Goal: Use online tool/utility

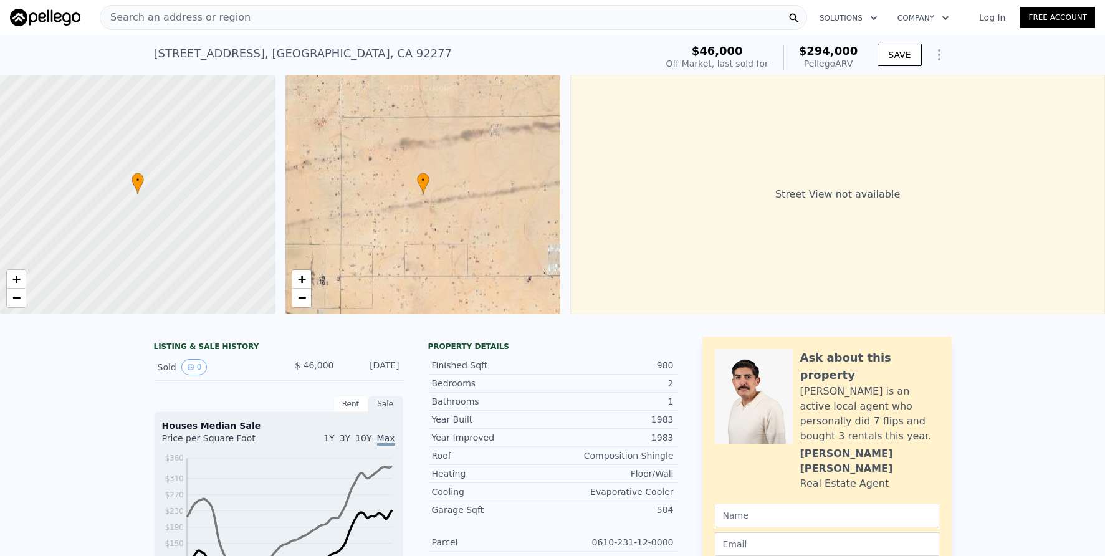
click at [265, 23] on div "Search an address or region" at bounding box center [453, 17] width 707 height 25
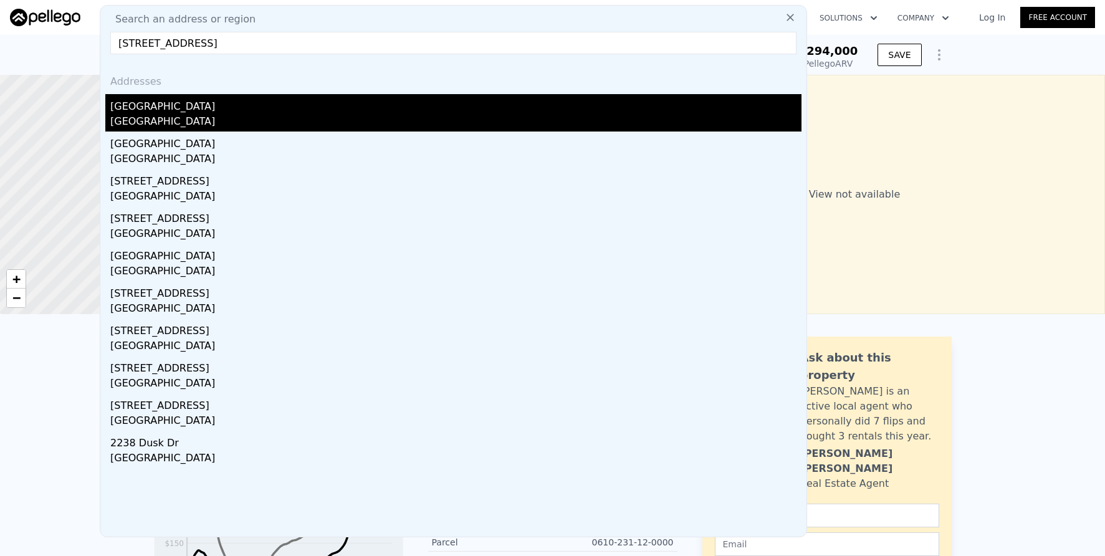
type input "[STREET_ADDRESS]"
click at [315, 114] on div "[GEOGRAPHIC_DATA]" at bounding box center [455, 122] width 691 height 17
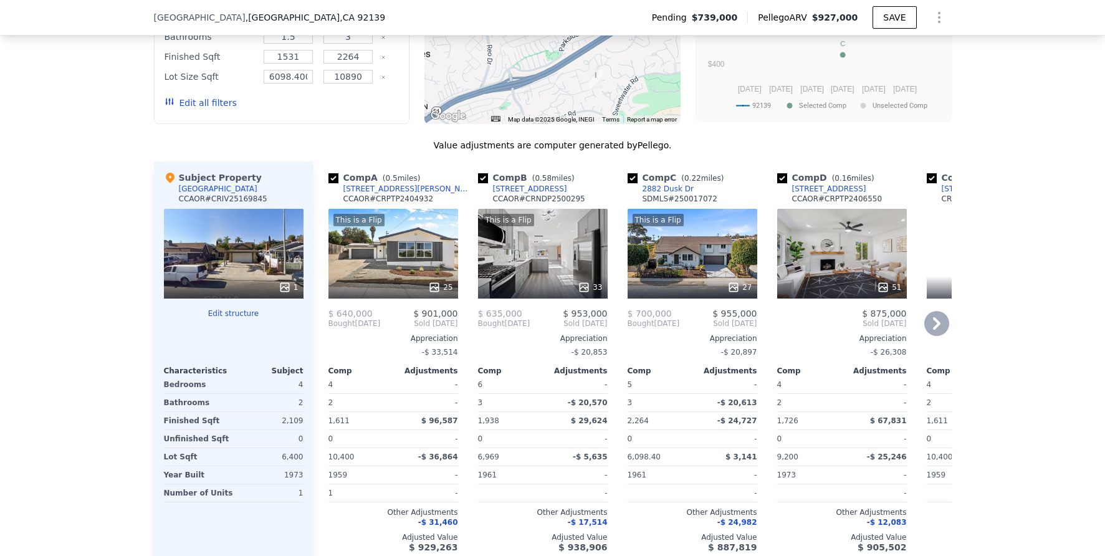
scroll to position [1201, 0]
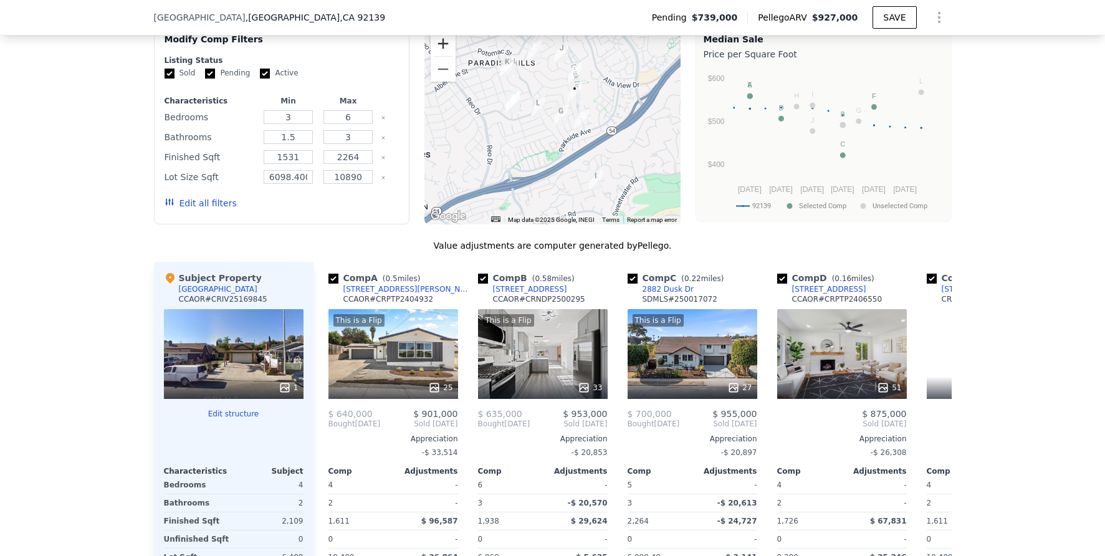
click at [436, 56] on button "Zoom in" at bounding box center [443, 43] width 25 height 25
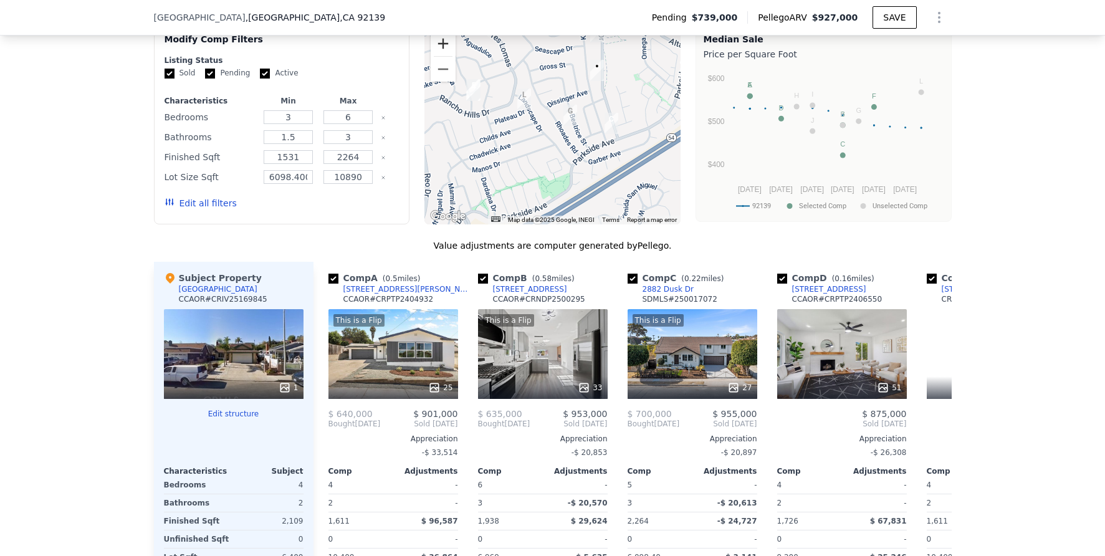
click at [436, 56] on button "Zoom in" at bounding box center [443, 43] width 25 height 25
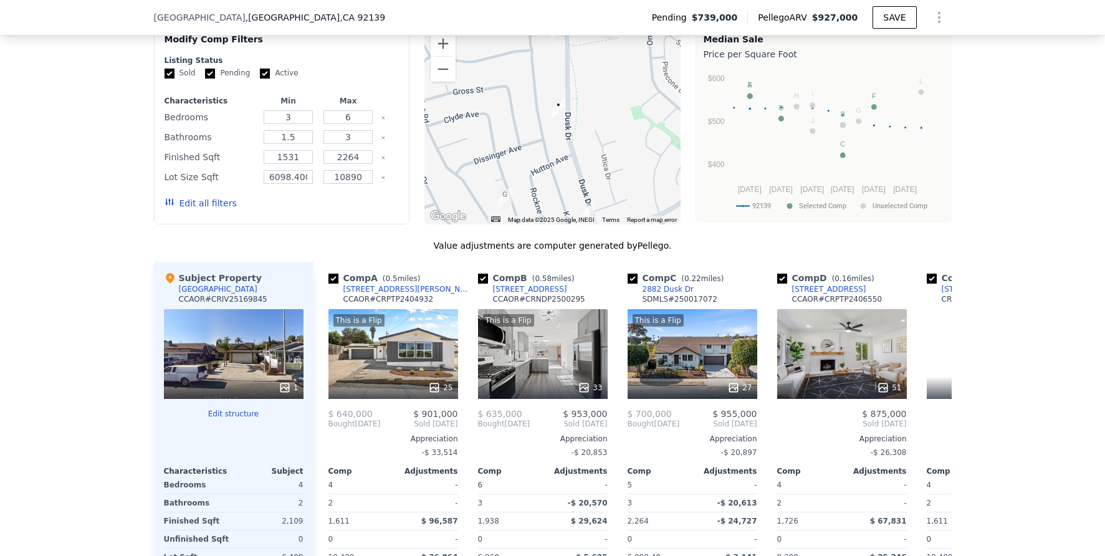
drag, startPoint x: 602, startPoint y: 108, endPoint x: 517, endPoint y: 190, distance: 117.7
click at [517, 191] on div at bounding box center [552, 124] width 256 height 199
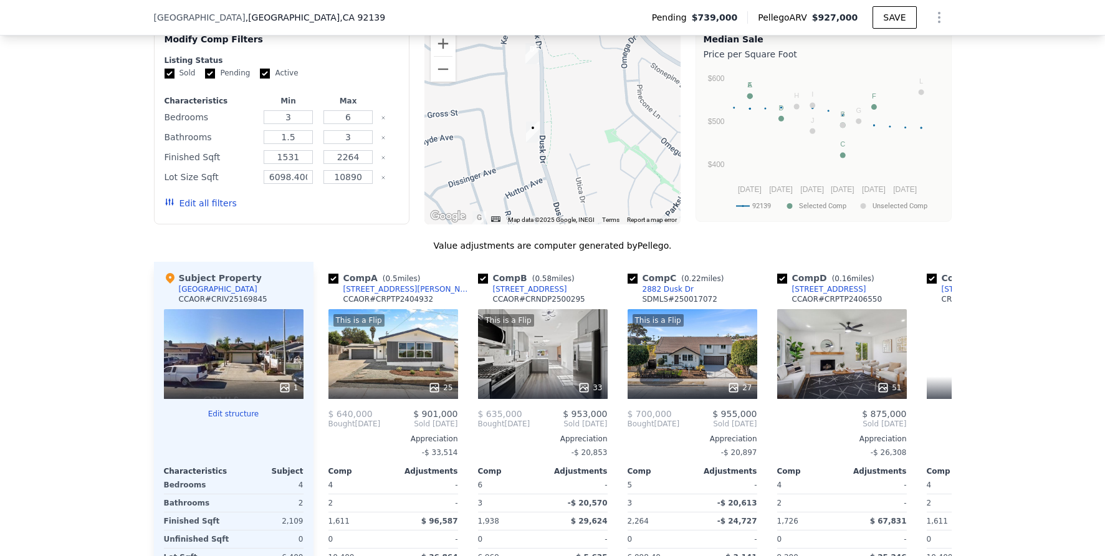
drag, startPoint x: 613, startPoint y: 149, endPoint x: 595, endPoint y: 156, distance: 19.6
click at [595, 156] on div at bounding box center [552, 124] width 256 height 199
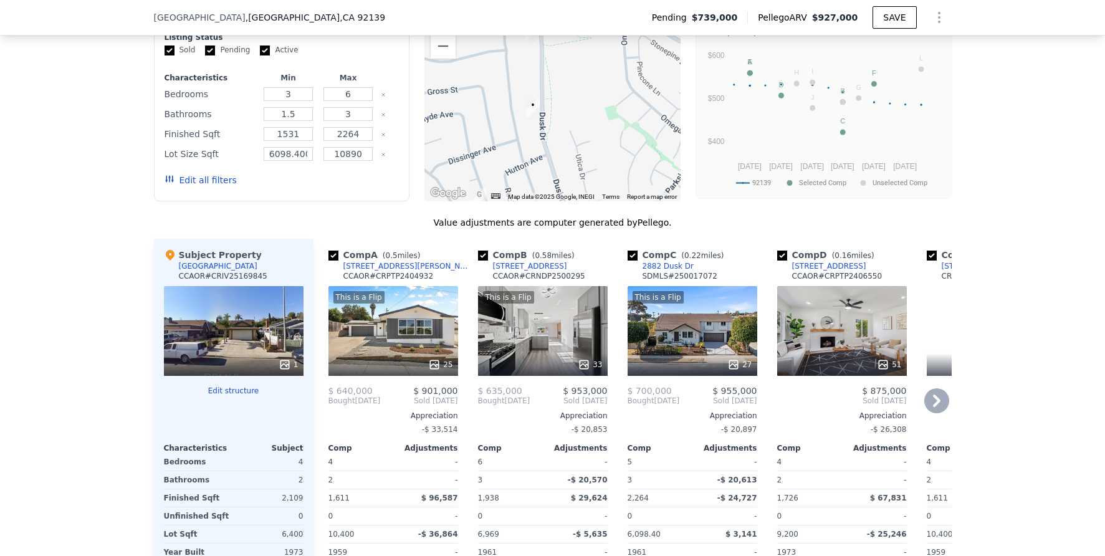
scroll to position [1114, 0]
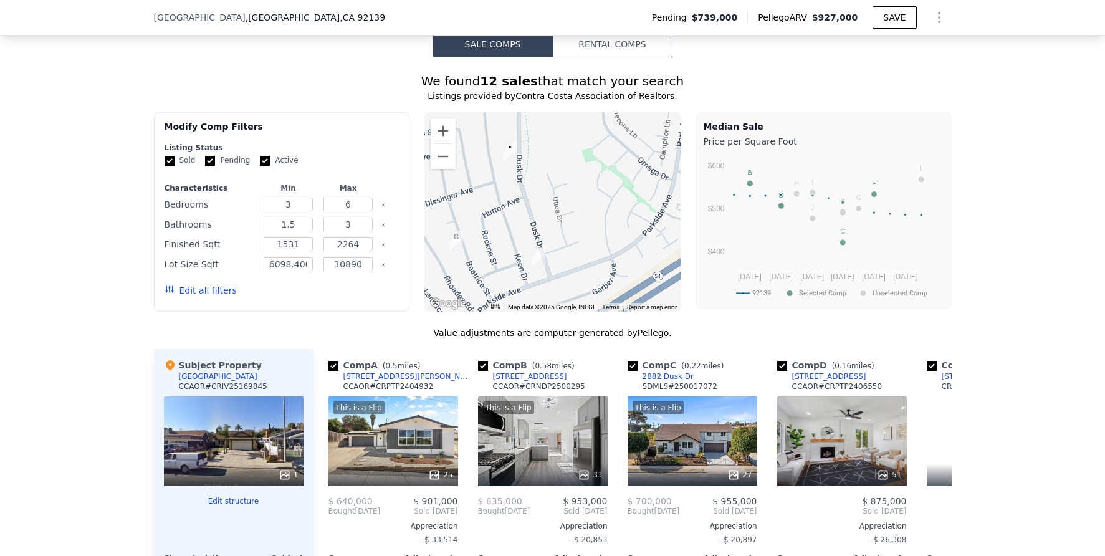
drag, startPoint x: 630, startPoint y: 264, endPoint x: 611, endPoint y: 208, distance: 59.3
click at [611, 208] on div at bounding box center [552, 211] width 256 height 199
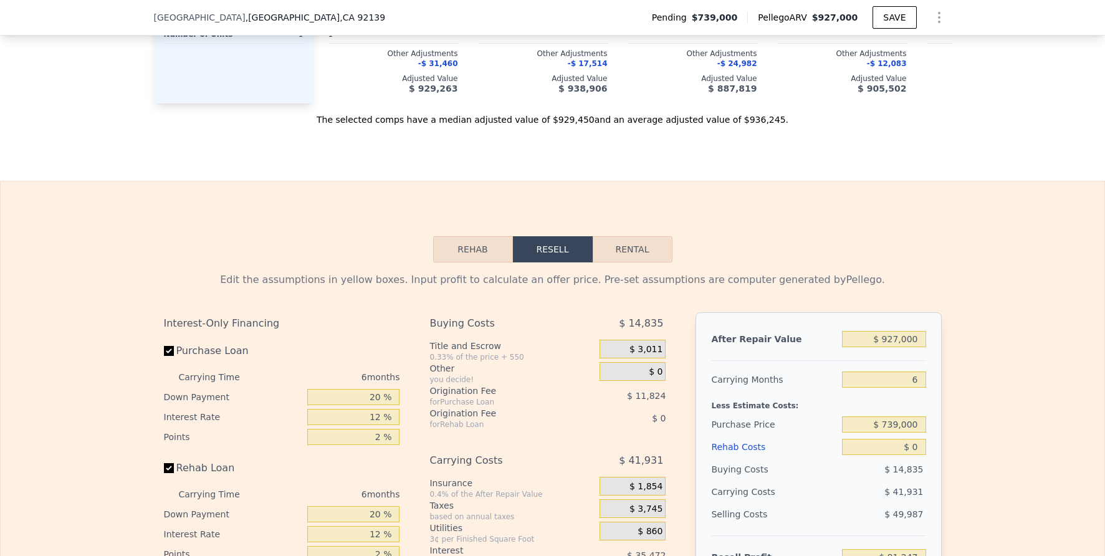
scroll to position [1954, 0]
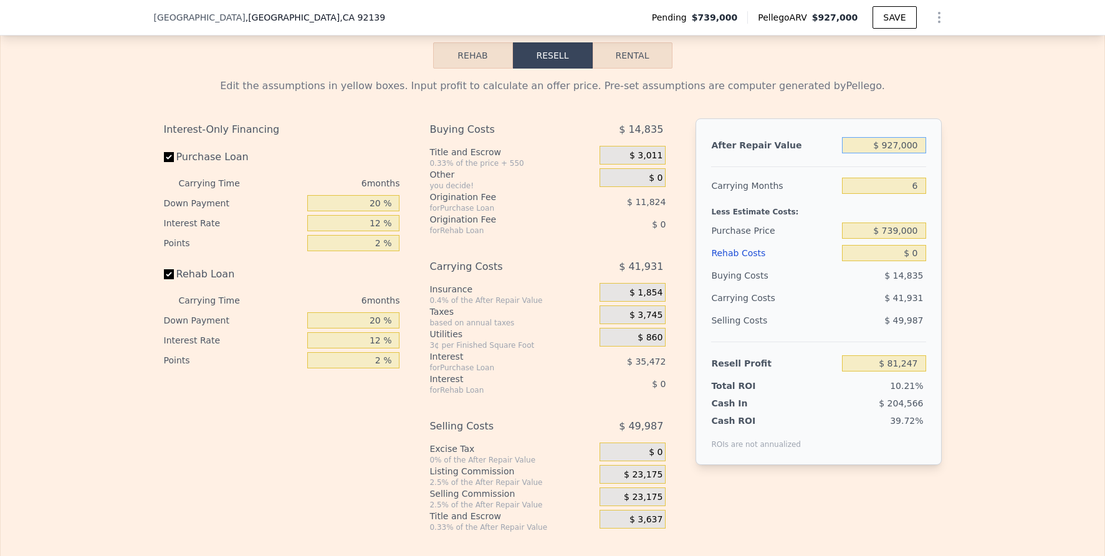
click at [894, 153] on input "$ 927,000" at bounding box center [884, 145] width 84 height 16
type input "$ 900,000"
type input "$ 55,741"
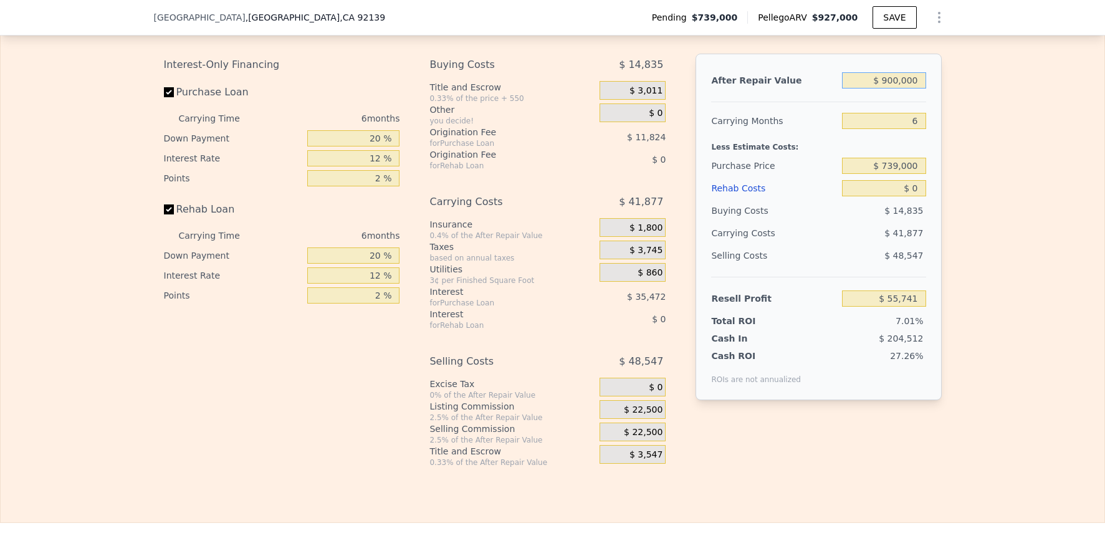
scroll to position [2071, 0]
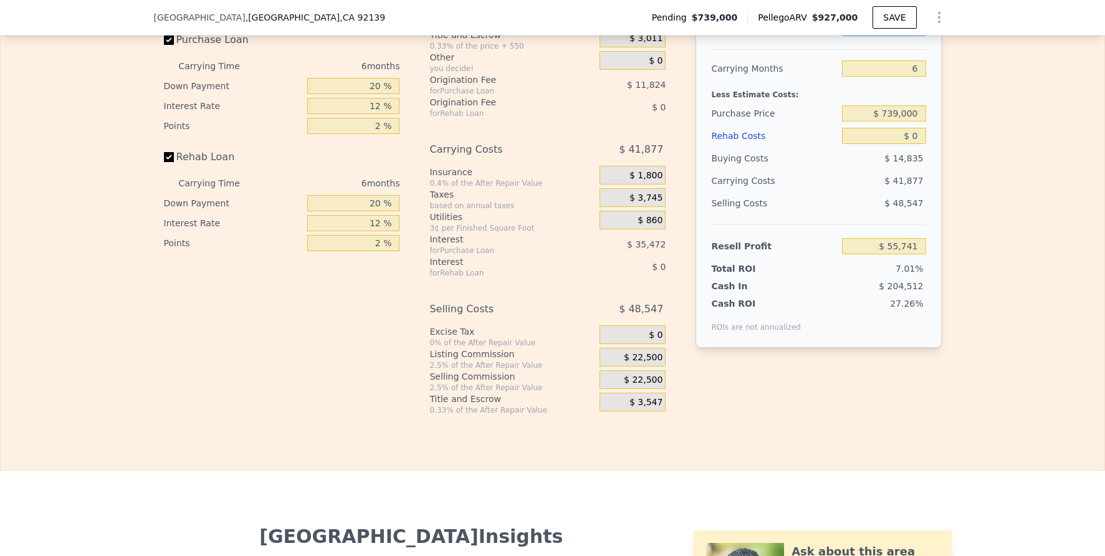
type input "$ 900,000"
click at [643, 363] on span "$ 22,500" at bounding box center [643, 357] width 39 height 11
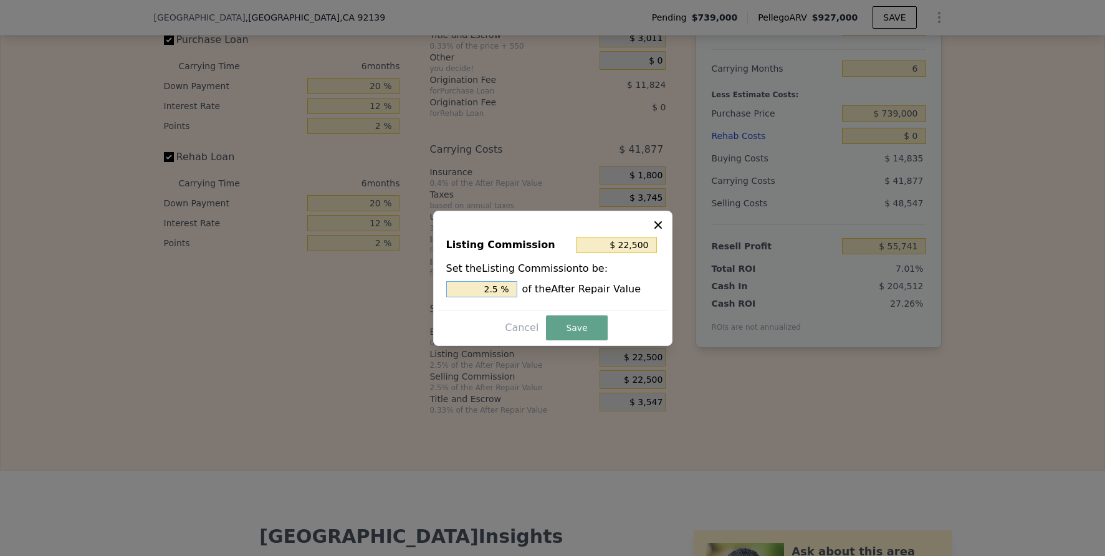
click at [504, 286] on input "2.5 %" at bounding box center [481, 289] width 71 height 16
click at [496, 289] on input "2.5 %" at bounding box center [481, 289] width 71 height 16
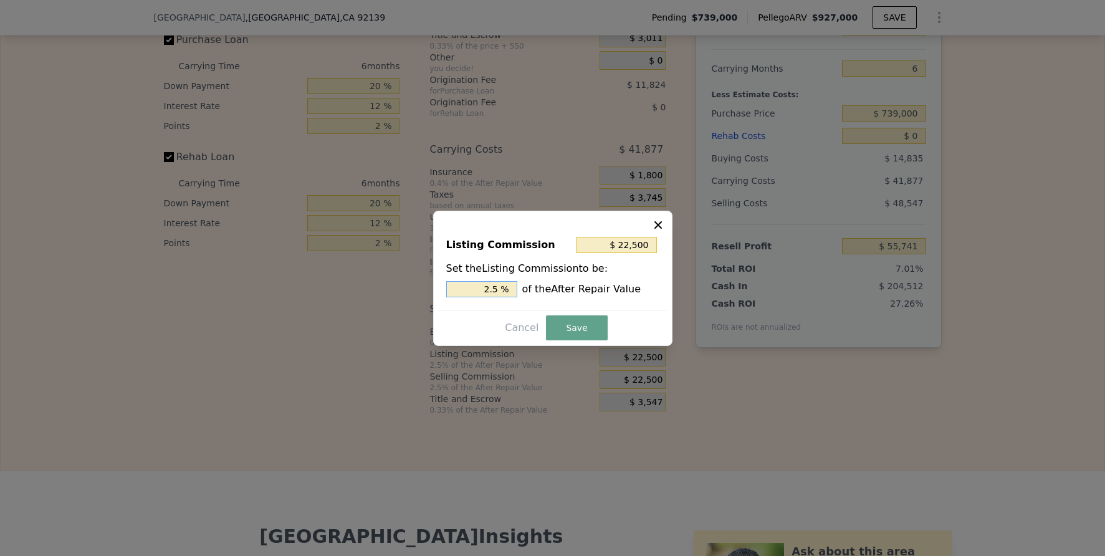
click at [496, 289] on input "2.5 %" at bounding box center [481, 289] width 71 height 16
type input "$ 9,000"
type input "1 %"
click at [565, 318] on button "Save" at bounding box center [576, 327] width 61 height 25
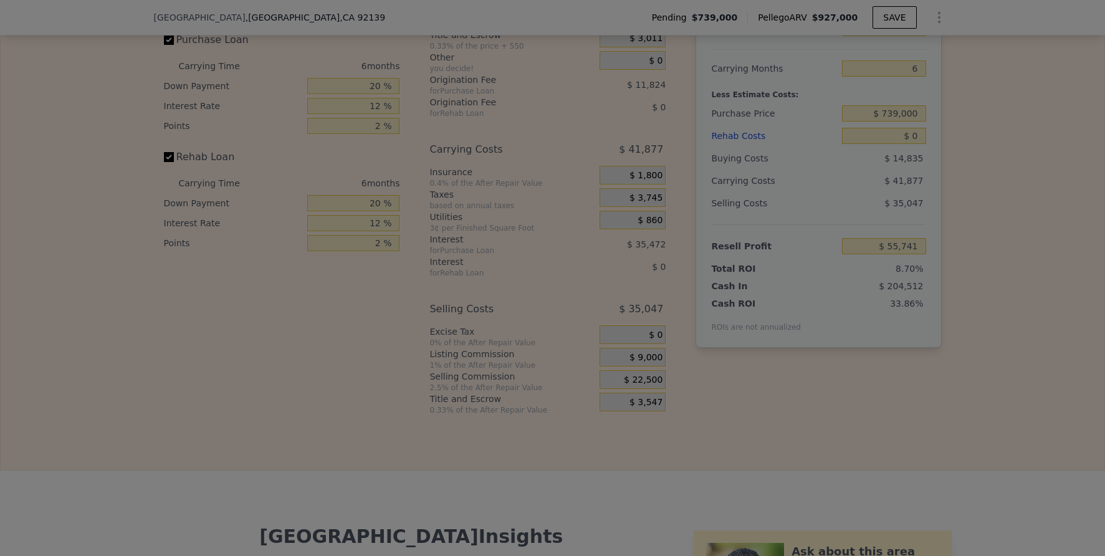
type input "$ 69,241"
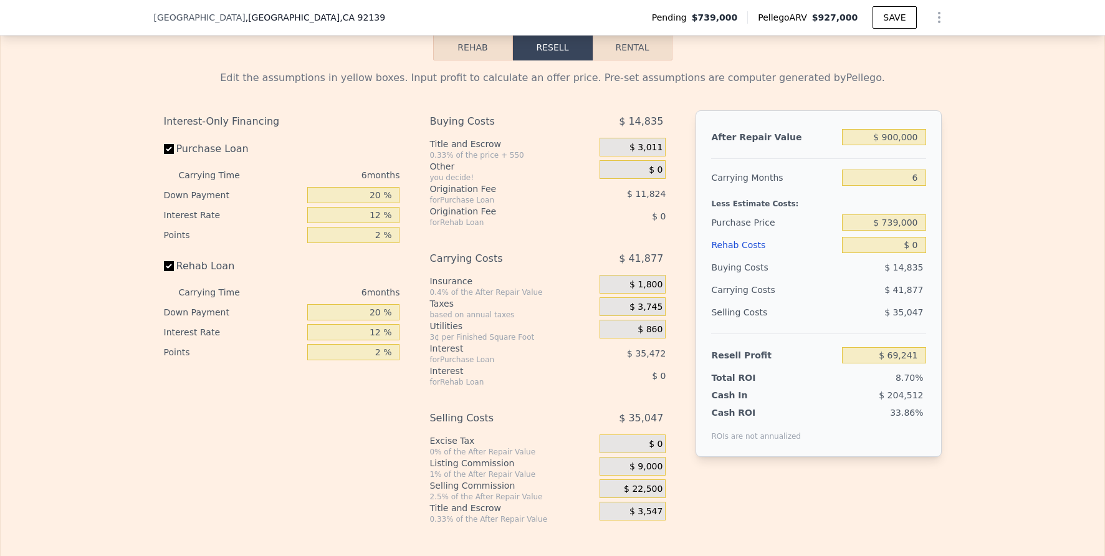
scroll to position [1961, 0]
click at [912, 254] on input "$ 0" at bounding box center [884, 245] width 84 height 16
type input "$ 8"
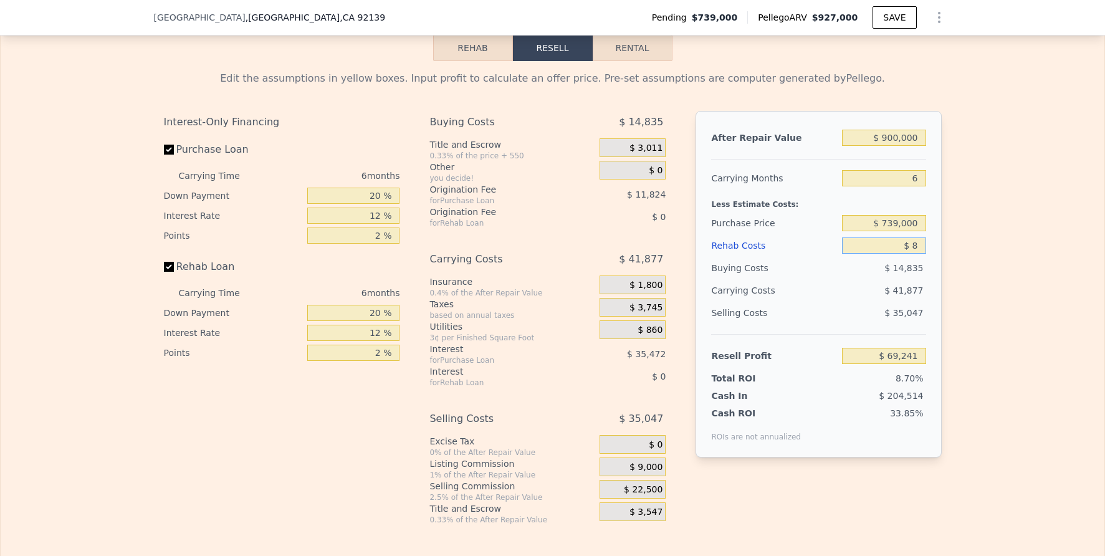
type input "$ 69,233"
type input "$ 85"
type input "$ 69,149"
type input "$ 85,000"
type input "-$ 21,199"
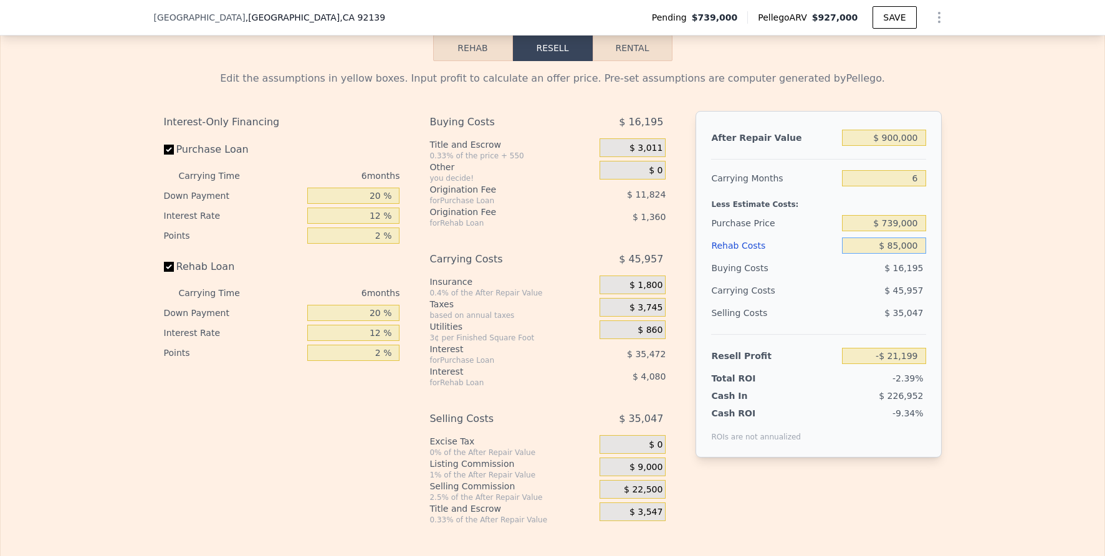
type input "$ 85,000"
click at [909, 364] on input "-$ 21,199" at bounding box center [884, 356] width 84 height 16
type input "$ 70,000"
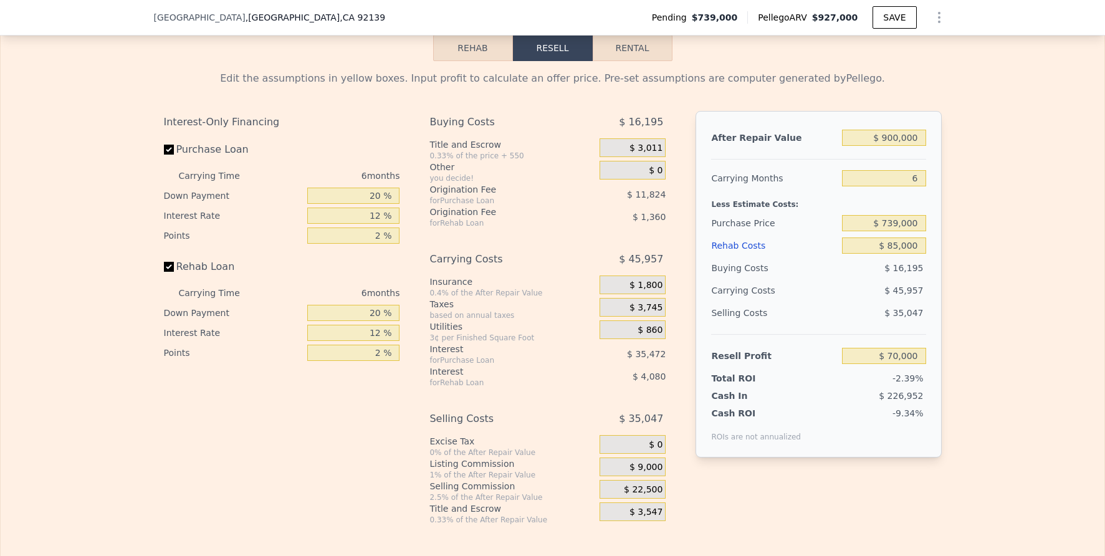
click at [993, 391] on div "Edit the assumptions in yellow boxes. Input profit to calculate an offer price.…" at bounding box center [553, 293] width 1104 height 464
type input "$ 653,557"
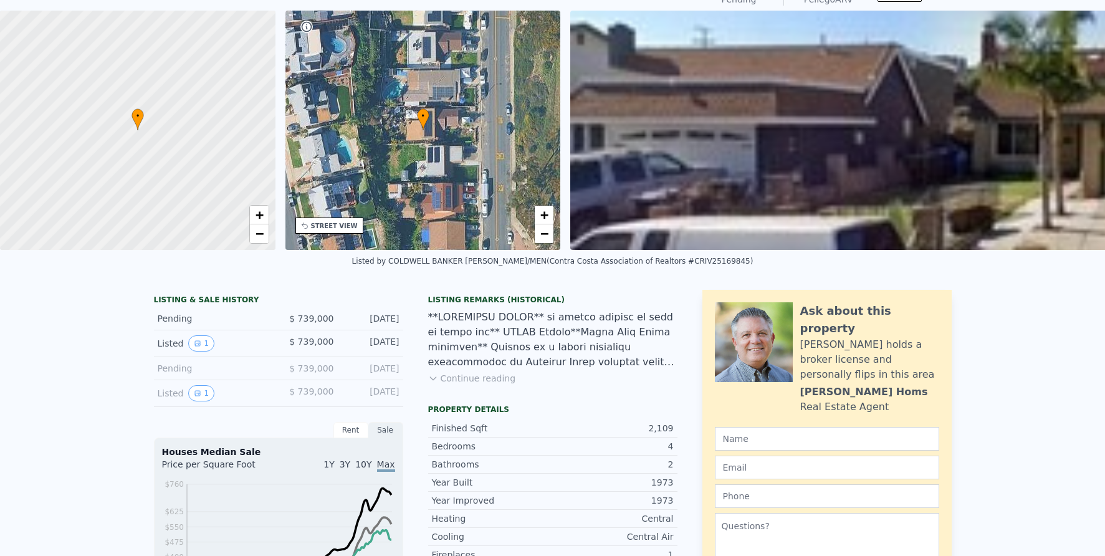
scroll to position [0, 0]
